Goal: Information Seeking & Learning: Find specific fact

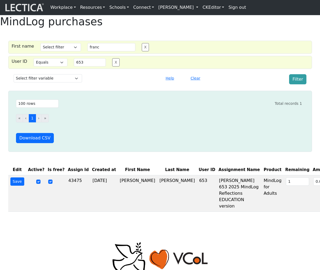
select select "iexact"
select select "100"
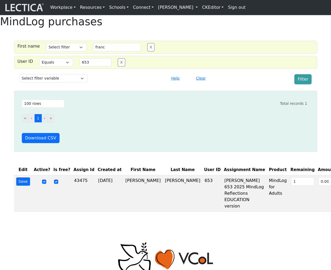
click at [211, 54] on div "First name Select filter Contains Equals Does not equal Starts with Ends with M…" at bounding box center [165, 47] width 303 height 13
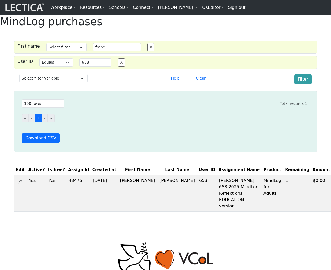
select select "iexact"
select select "100"
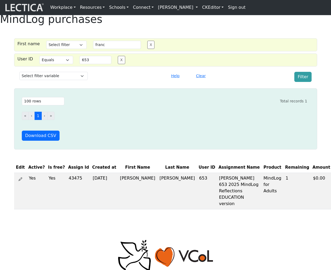
scroll to position [6, 0]
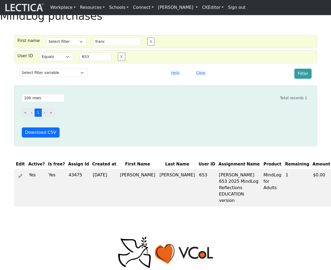
click at [189, 6] on link "[PERSON_NAME]" at bounding box center [178, 7] width 44 height 11
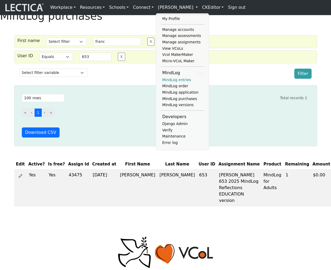
click at [169, 81] on link "MindLog entries" at bounding box center [183, 80] width 44 height 6
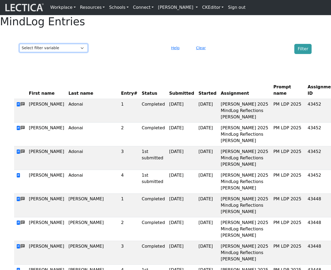
select select "first_name"
select select
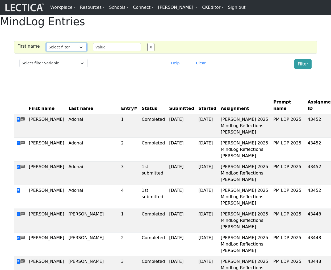
select select "icontains"
click at [98, 51] on input "text" at bounding box center [117, 47] width 48 height 8
drag, startPoint x: 98, startPoint y: 61, endPoint x: 309, endPoint y: 79, distance: 211.7
click at [309, 69] on button "Filter" at bounding box center [304, 64] width 18 height 10
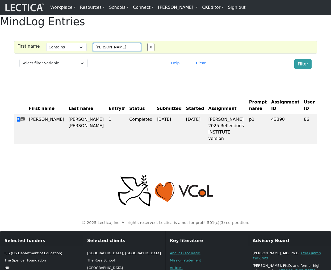
click at [110, 51] on input "Alessandro" at bounding box center [117, 47] width 48 height 8
type input "Daniel"
drag, startPoint x: 110, startPoint y: 63, endPoint x: 298, endPoint y: 75, distance: 188.2
click at [298, 69] on button "Filter" at bounding box center [304, 64] width 18 height 10
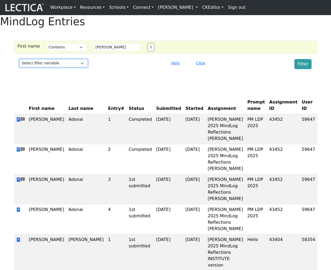
select select "last_name"
select select
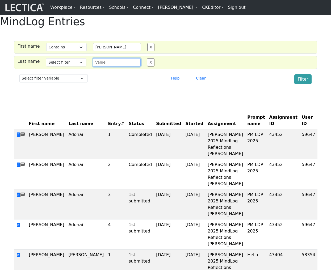
click at [106, 67] on input "text" at bounding box center [117, 62] width 48 height 8
type input "adonai"
select select "icontains"
click at [148, 51] on button "X" at bounding box center [150, 47] width 7 height 8
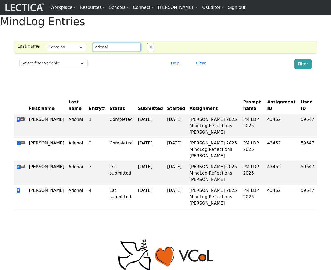
click at [113, 51] on input "adonai" at bounding box center [117, 47] width 48 height 8
click at [297, 69] on button "Filter" at bounding box center [304, 64] width 18 height 10
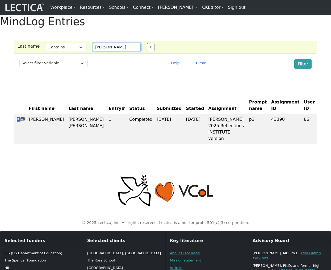
click at [107, 51] on input "madruga" at bounding box center [117, 47] width 48 height 8
click at [303, 69] on button "Filter" at bounding box center [304, 64] width 18 height 10
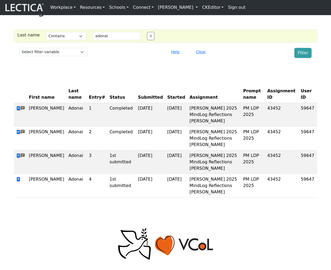
scroll to position [11, 0]
click at [112, 40] on input "adonai" at bounding box center [117, 36] width 48 height 8
type input "marshall"
click at [299, 58] on button "Filter" at bounding box center [304, 53] width 18 height 10
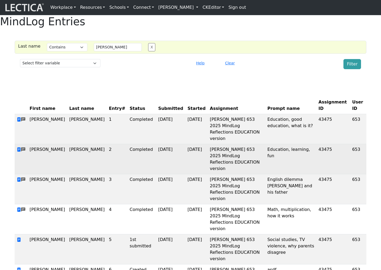
scroll to position [0, 0]
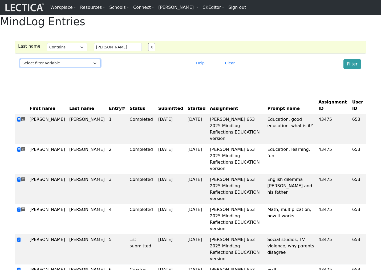
select select "entry_number"
select select
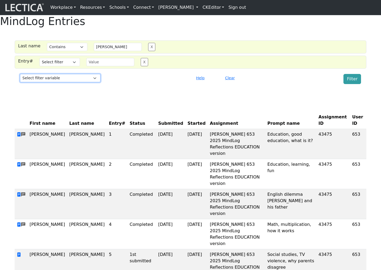
scroll to position [1, 0]
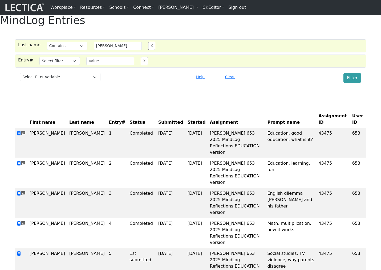
click at [148, 50] on button "X" at bounding box center [151, 46] width 7 height 8
select select
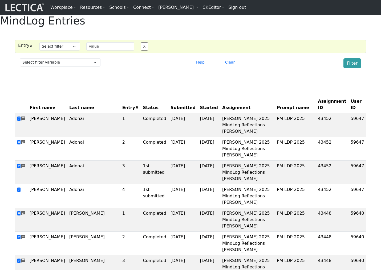
scroll to position [1, 0]
select select "iexact"
drag, startPoint x: 72, startPoint y: 63, endPoint x: 93, endPoint y: 60, distance: 21.0
click at [93, 51] on div "Entry# Select filter Equals Greater than Less than Does not equal Search string…" at bounding box center [187, 47] width 351 height 8
click at [93, 51] on input "text" at bounding box center [110, 47] width 48 height 8
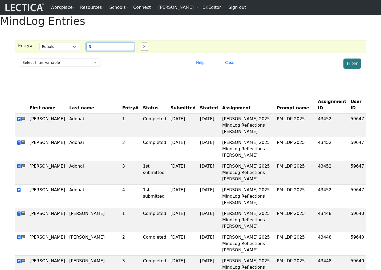
type input "3"
click at [331, 69] on button "Filter" at bounding box center [352, 64] width 18 height 10
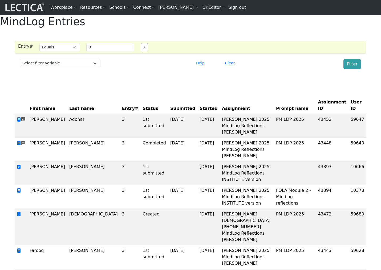
scroll to position [0, 0]
select select "status"
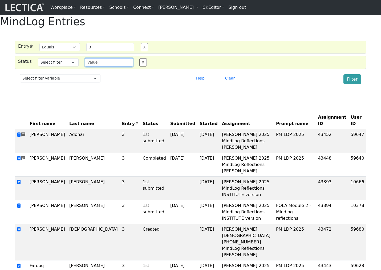
click at [94, 67] on input "text" at bounding box center [109, 62] width 48 height 8
select select "user_id"
select select
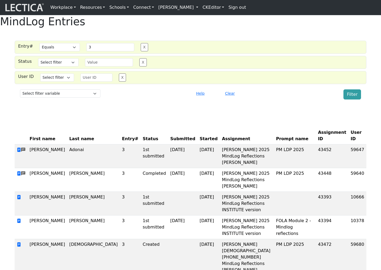
click at [141, 51] on button "X" at bounding box center [144, 47] width 7 height 8
select select
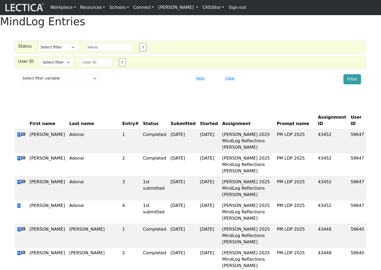
click at [139, 51] on button "X" at bounding box center [142, 47] width 7 height 8
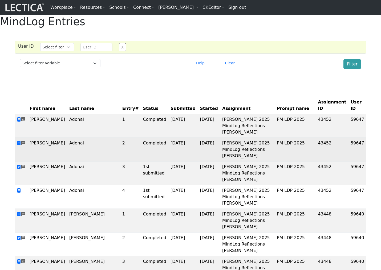
click at [331, 162] on td "59647" at bounding box center [357, 150] width 18 height 24
copy td "59647"
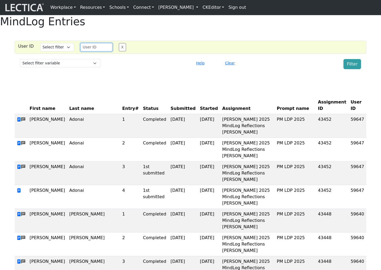
click at [88, 51] on input "number" at bounding box center [96, 47] width 32 height 8
paste input "59647"
type input "59647"
select select "iexact"
click at [331, 69] on button "Filter" at bounding box center [352, 64] width 18 height 10
